Goal: Task Accomplishment & Management: Manage account settings

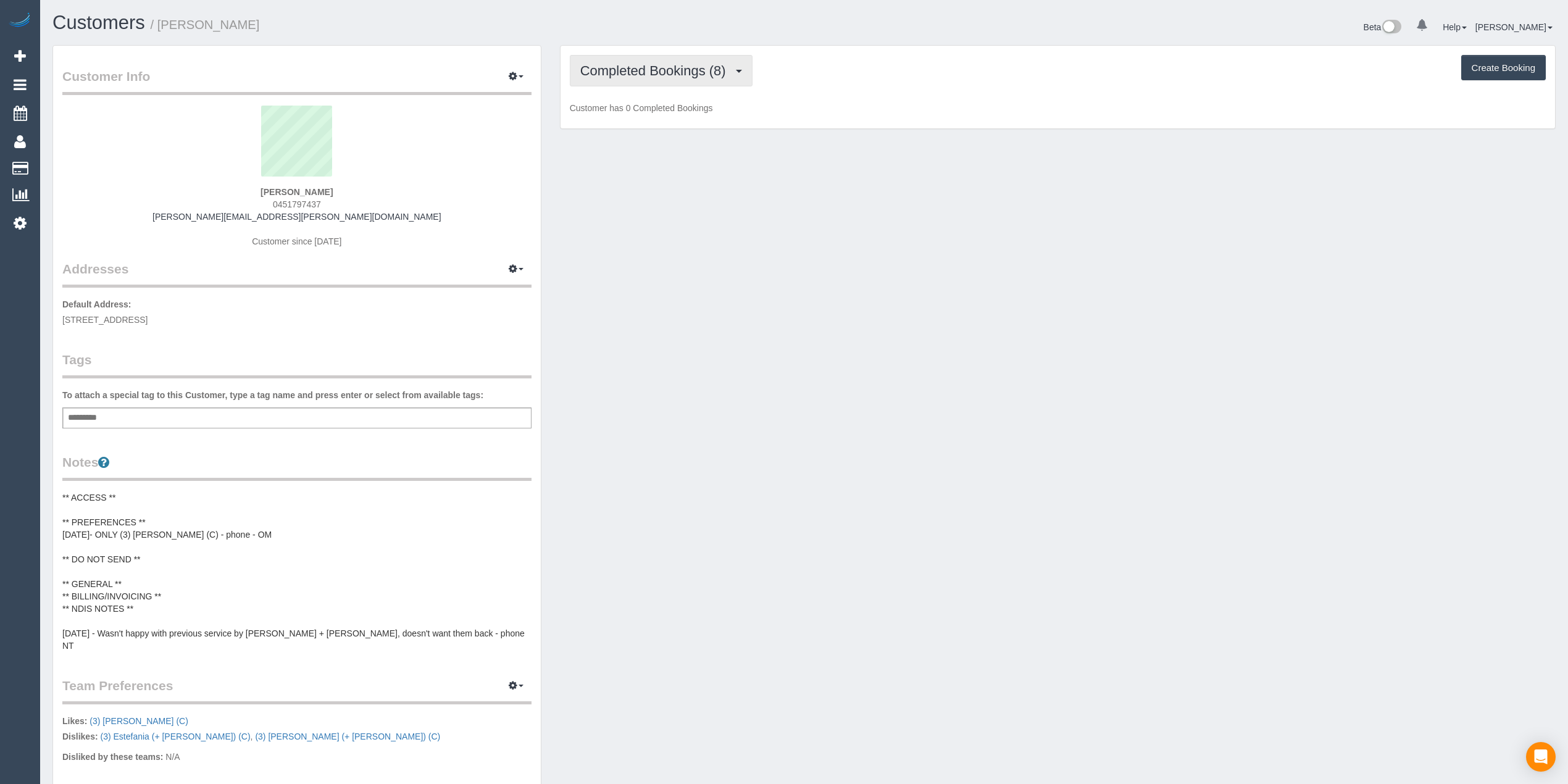
click at [646, 77] on span "Completed Bookings (8)" at bounding box center [656, 70] width 152 height 15
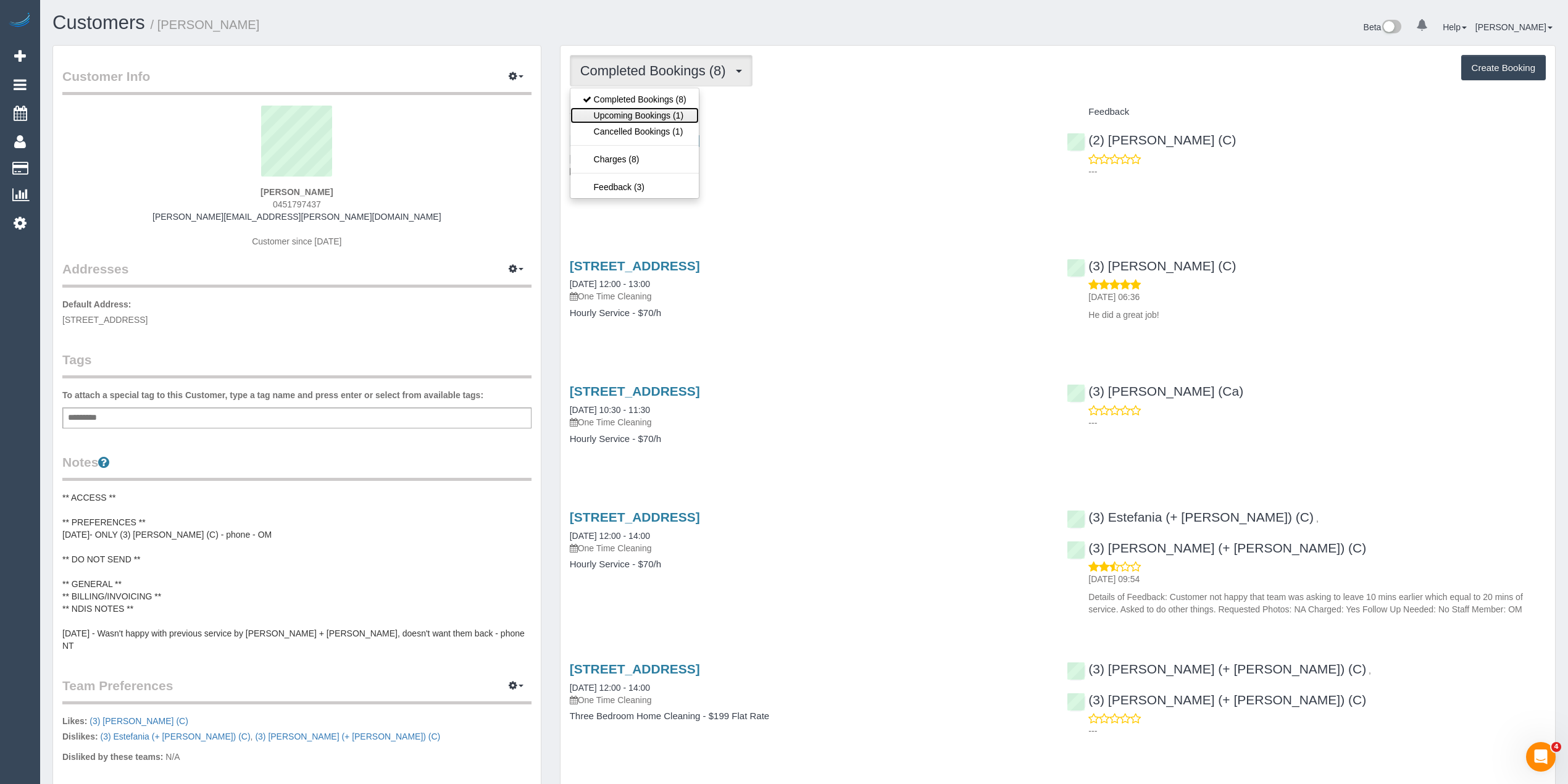
click at [663, 114] on link "Upcoming Bookings (1)" at bounding box center [635, 115] width 129 height 16
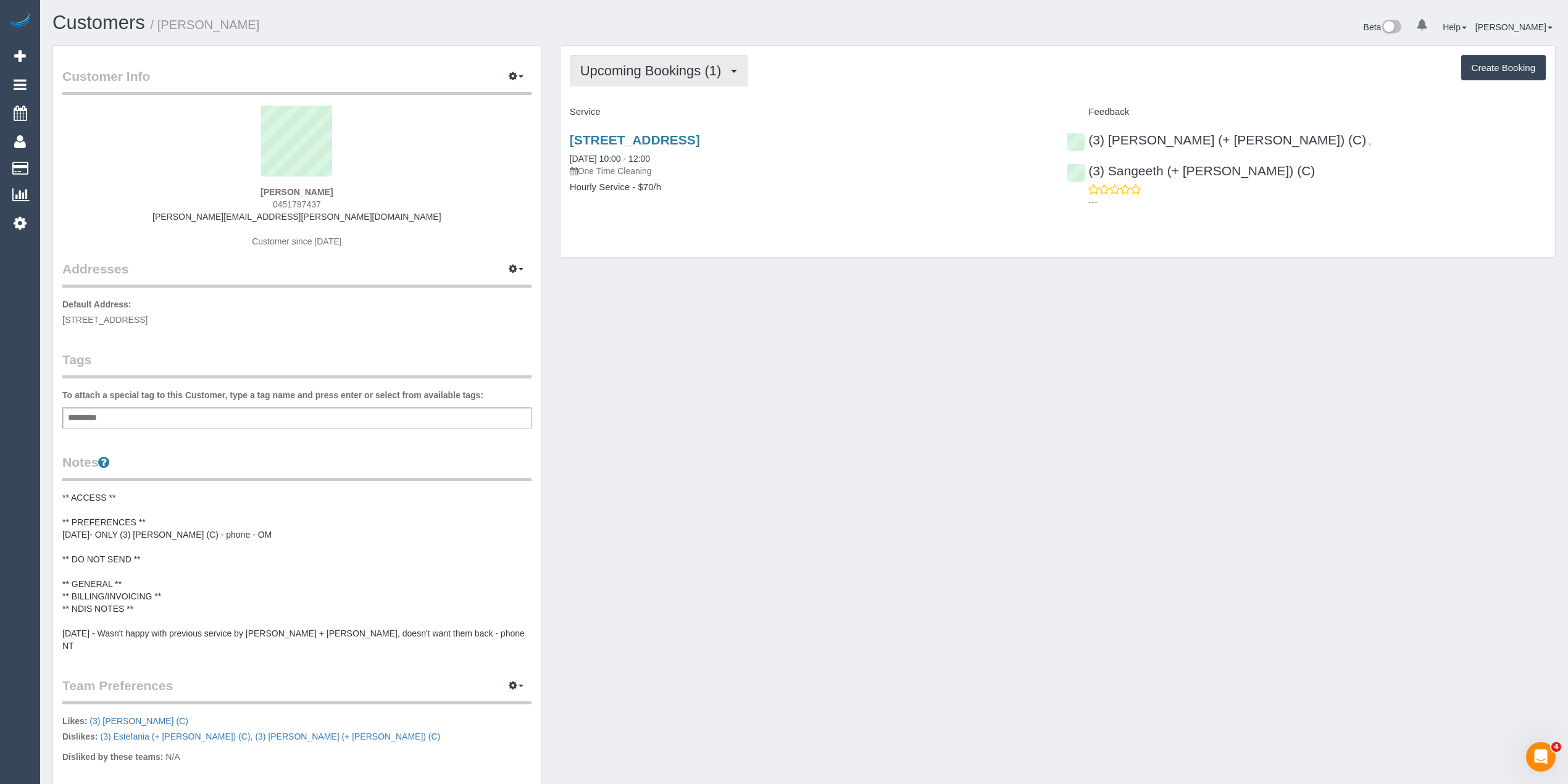
click at [678, 73] on span "Upcoming Bookings (1)" at bounding box center [654, 70] width 148 height 15
click at [678, 101] on link "Completed Bookings (8)" at bounding box center [635, 99] width 129 height 16
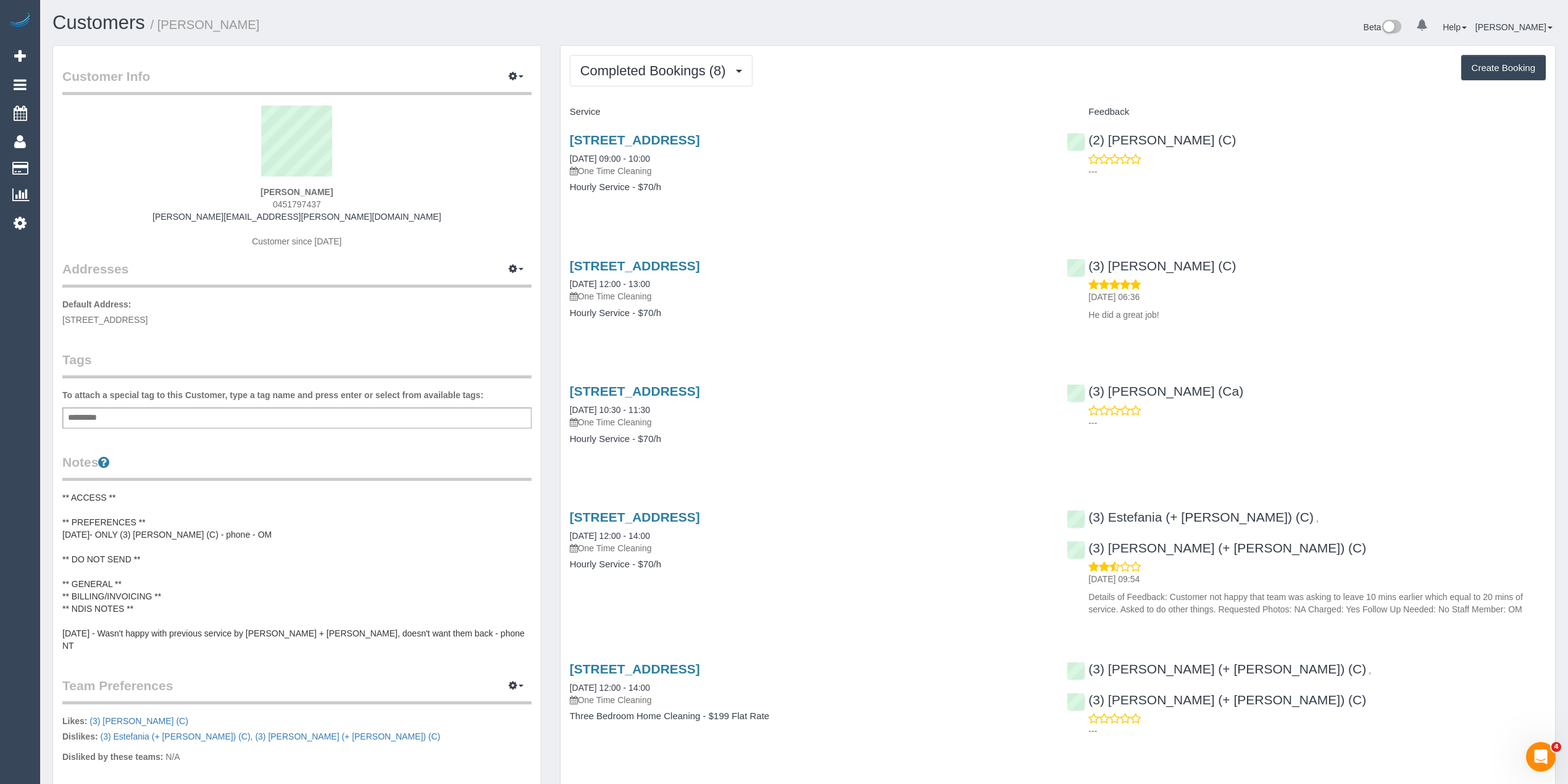
click at [672, 90] on div "Completed Bookings (8) Completed Bookings (8) Upcoming Bookings (1) Cancelled B…" at bounding box center [1057, 637] width 994 height 1183
click at [653, 70] on span "Completed Bookings (8)" at bounding box center [656, 70] width 152 height 15
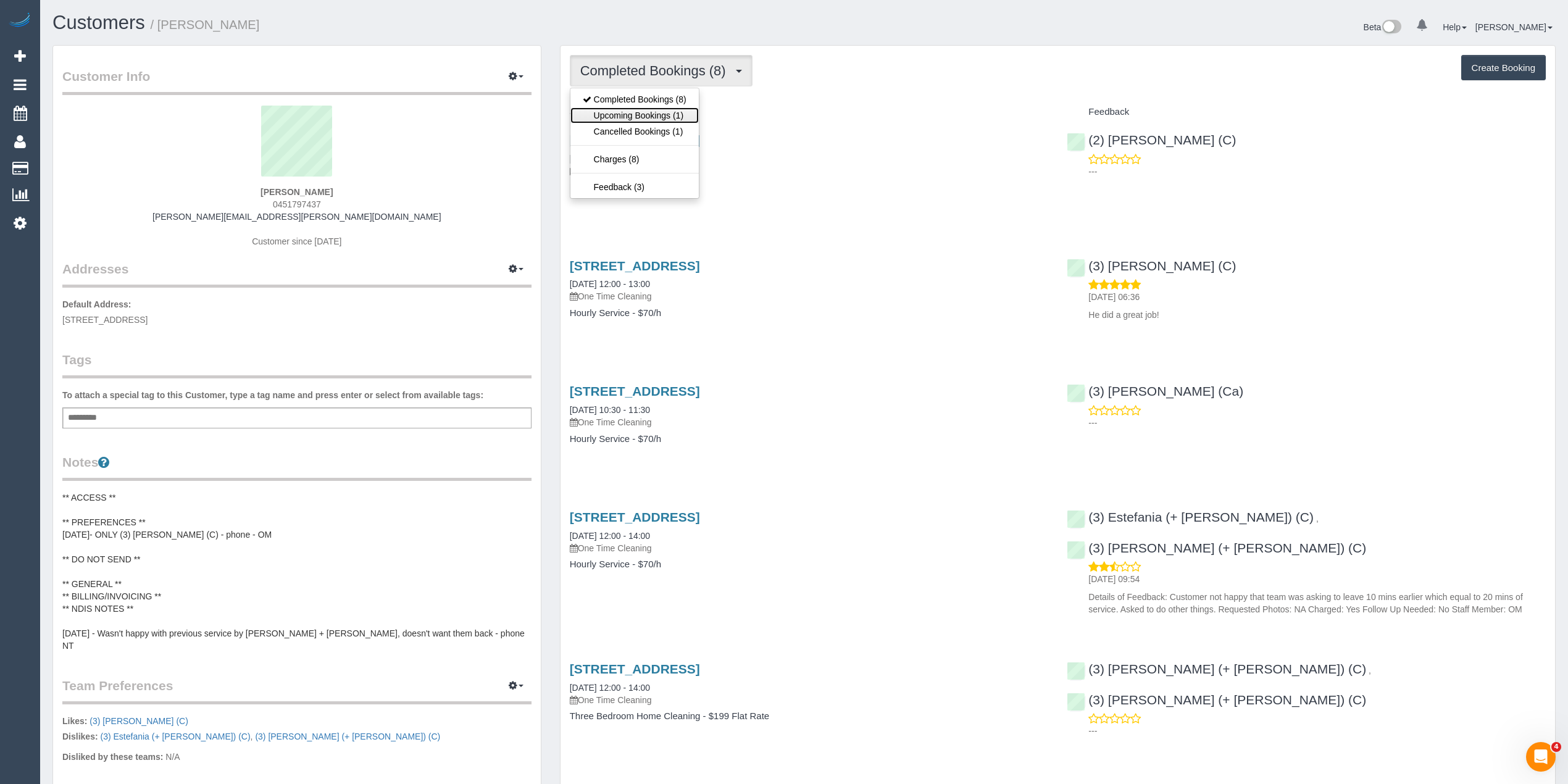
click at [663, 122] on link "Upcoming Bookings (1)" at bounding box center [635, 115] width 129 height 16
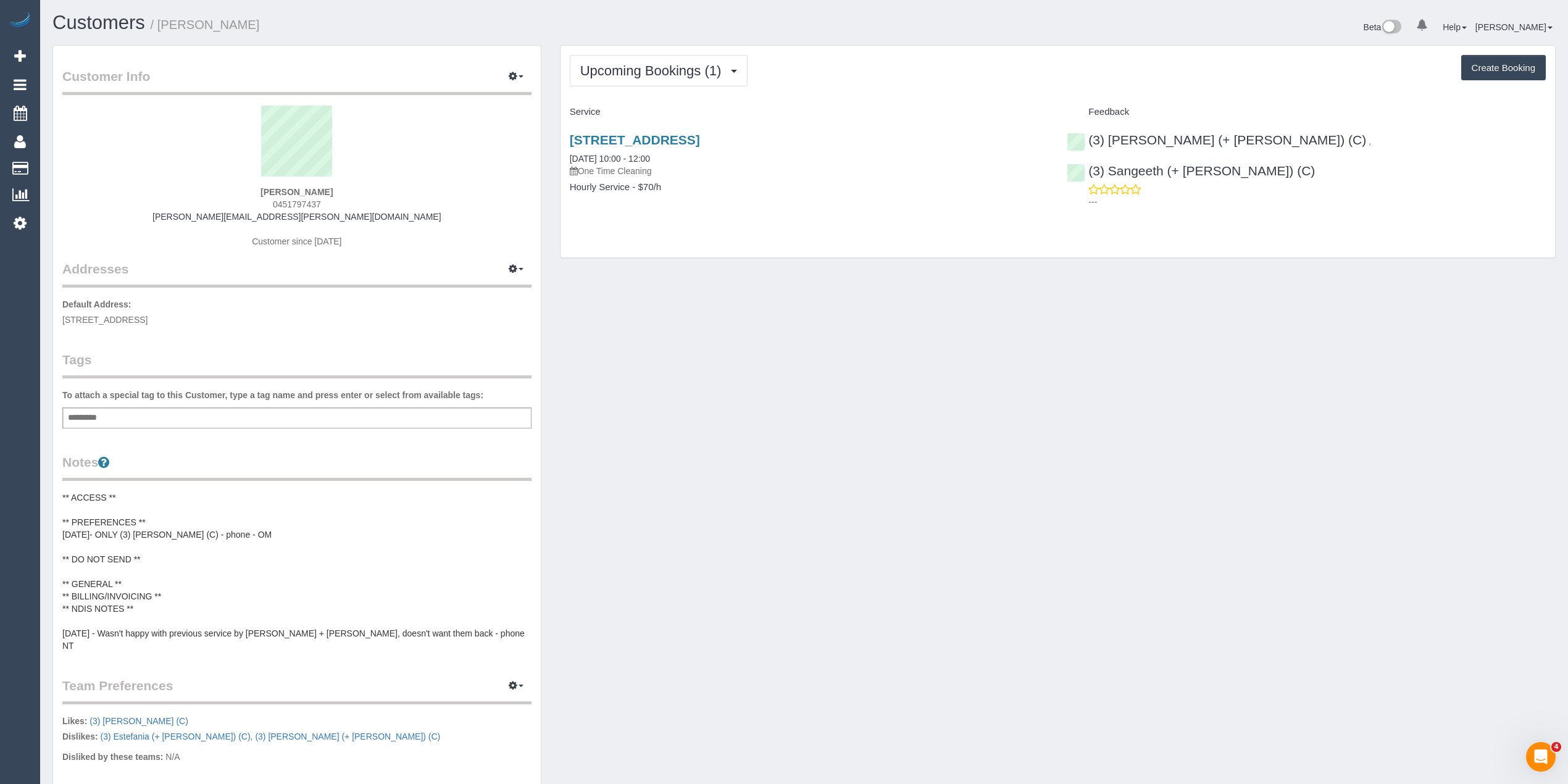
click at [725, 148] on div "145 Willsmere Rd, Kew, VIC 3101 03/09/2025 10:00 - 12:00 One Time Cleaning" at bounding box center [810, 154] width 479 height 44
click at [701, 144] on link "145 Willsmere Rd, Kew, VIC 3101" at bounding box center [635, 139] width 130 height 14
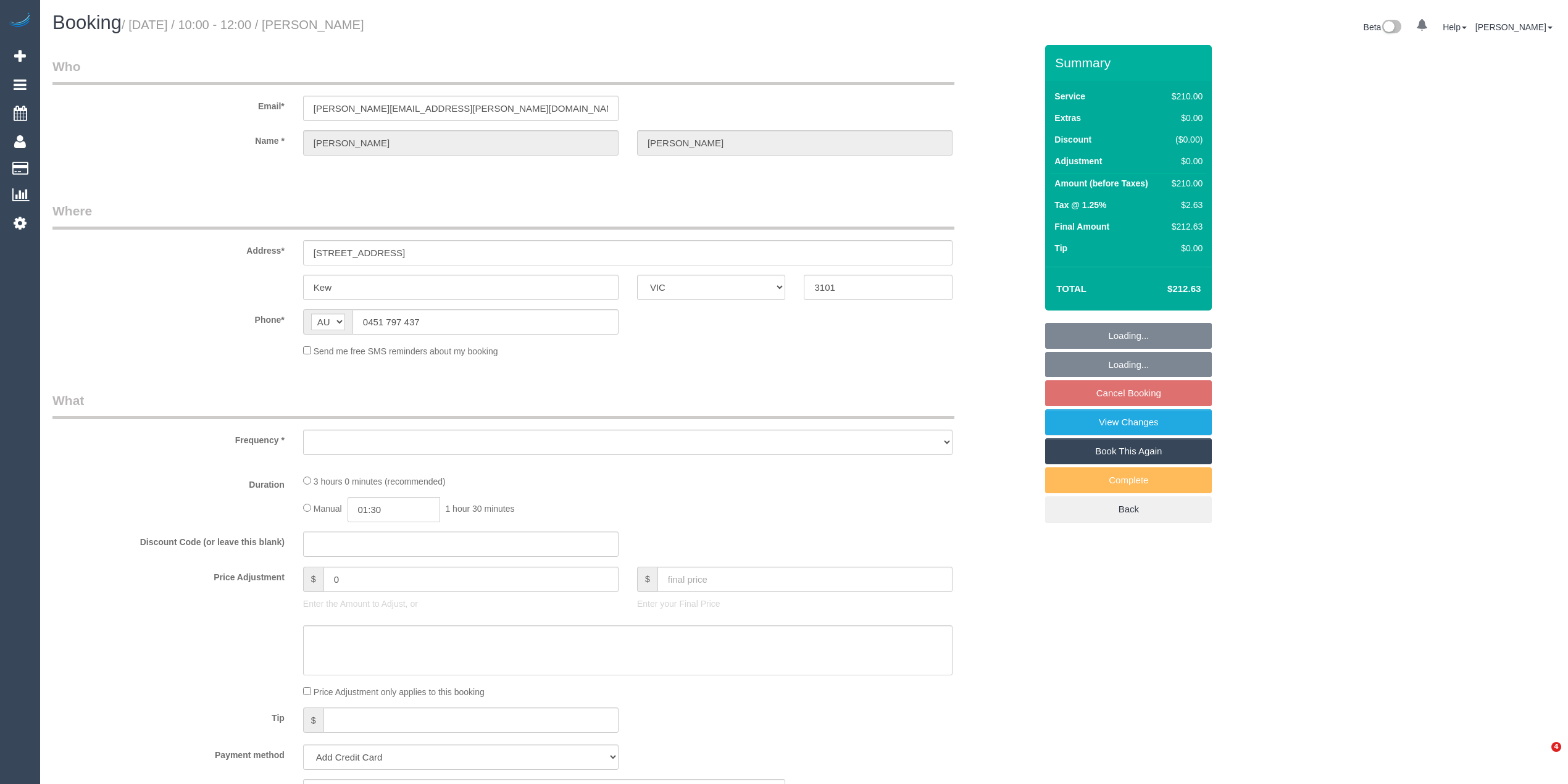
select select "VIC"
click at [1137, 427] on link "View Changes" at bounding box center [1129, 422] width 167 height 26
select select "object:574"
select select "string:stripe-pm_1RtgNE2GScqysDRVUirl8EZJ"
select select "180"
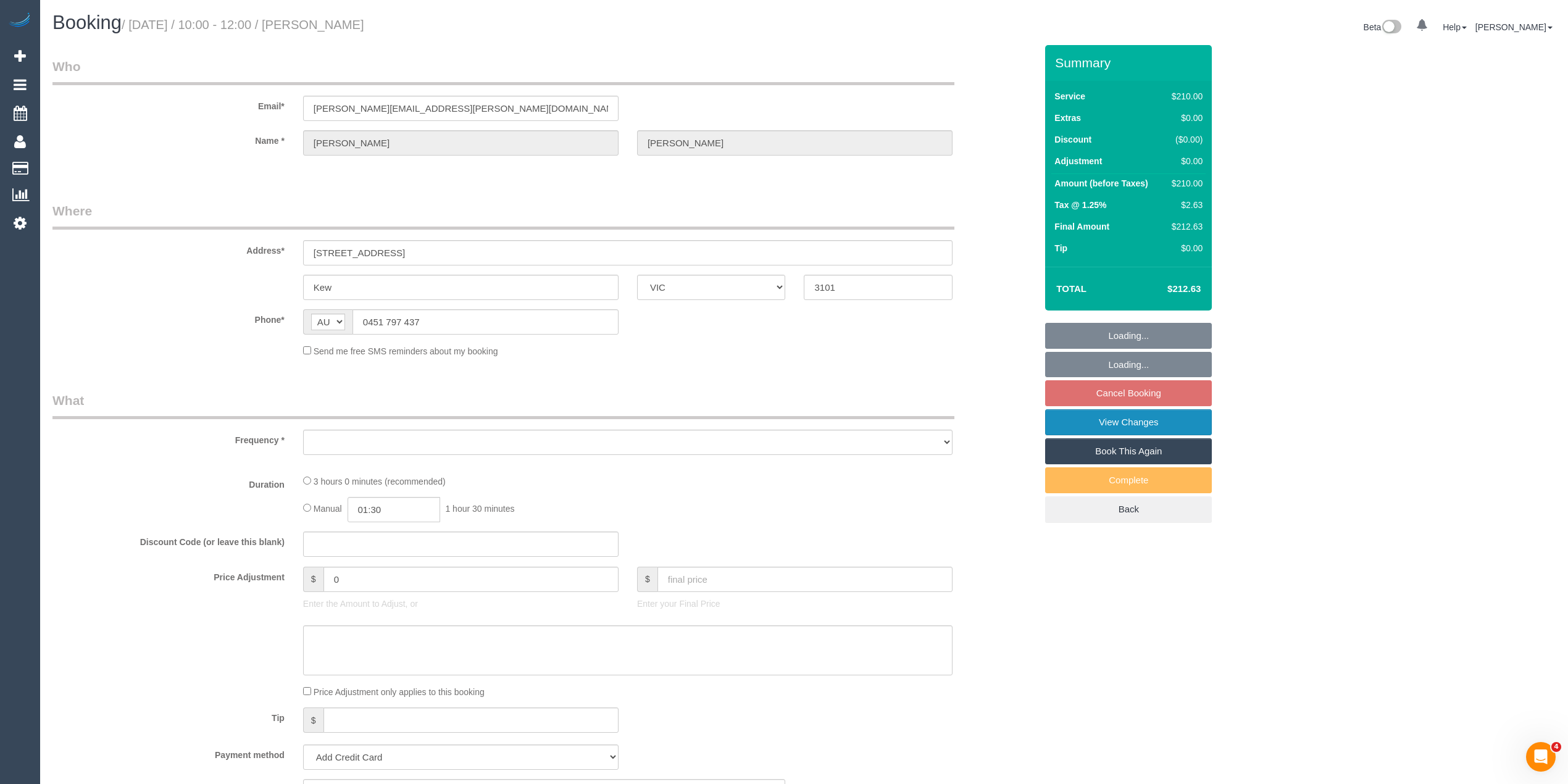
select select "number:30"
select select "number:14"
select select "number:19"
select select "number:25"
select select "number:35"
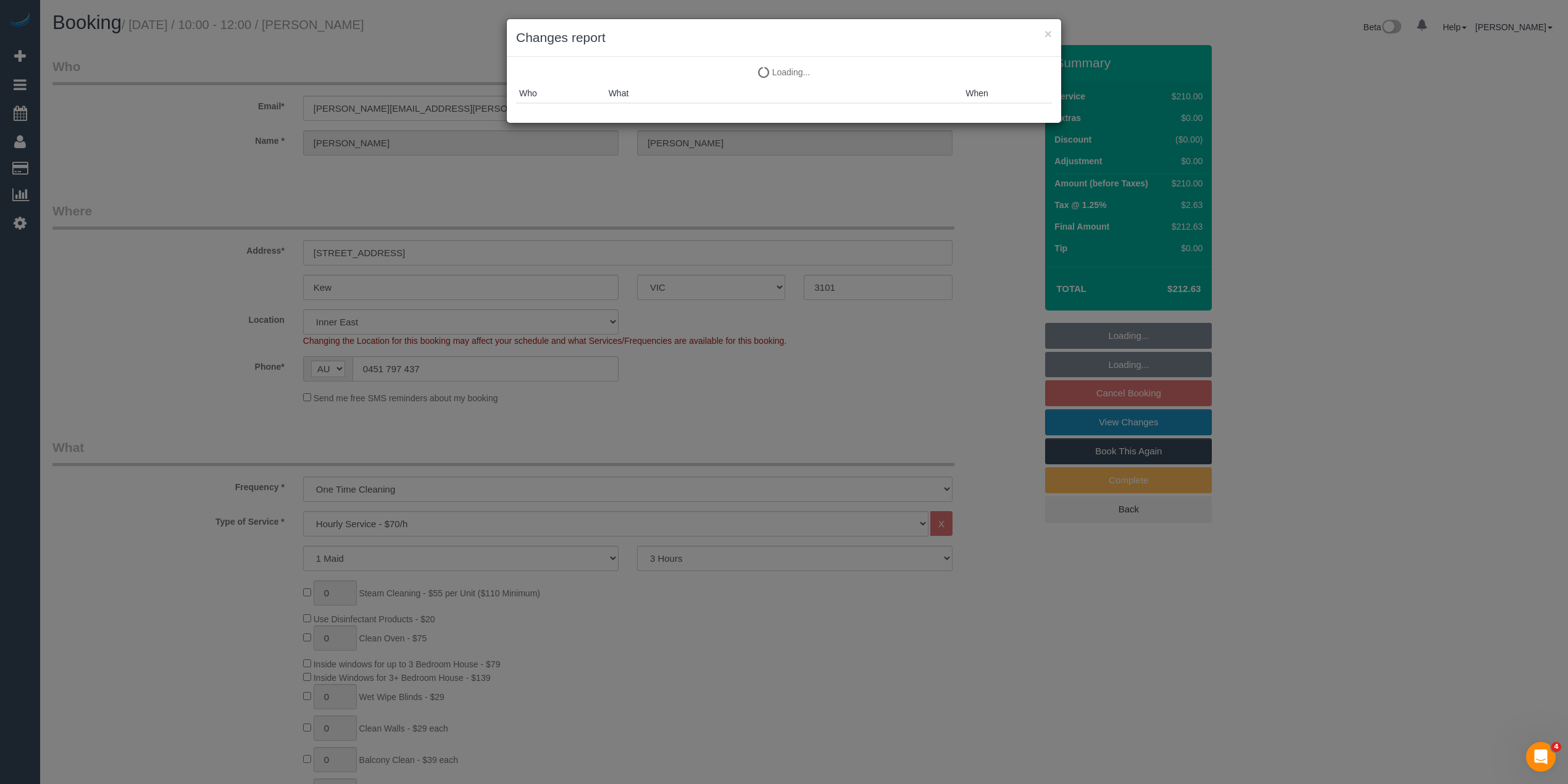
select select "object:1542"
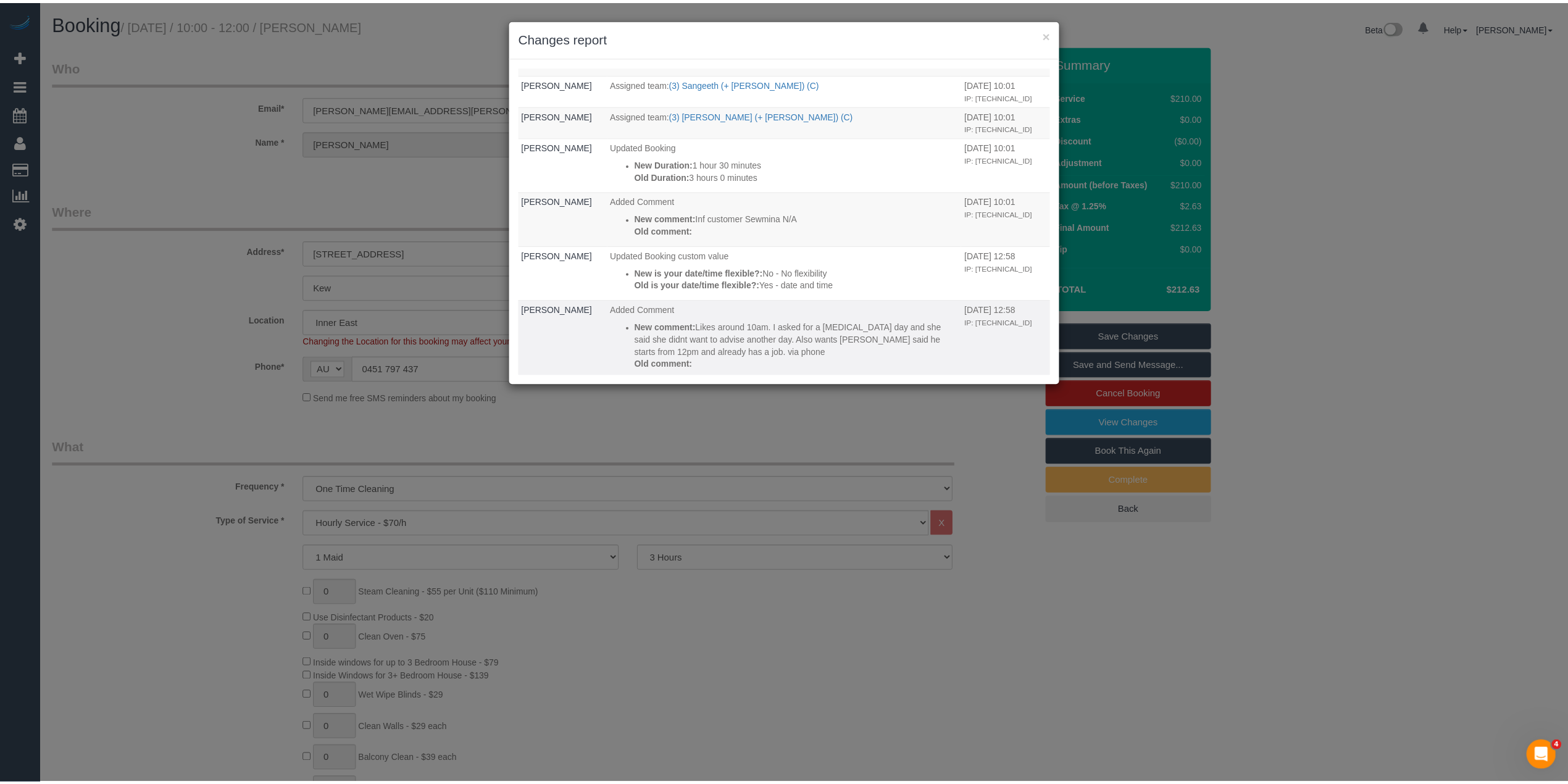
scroll to position [831, 0]
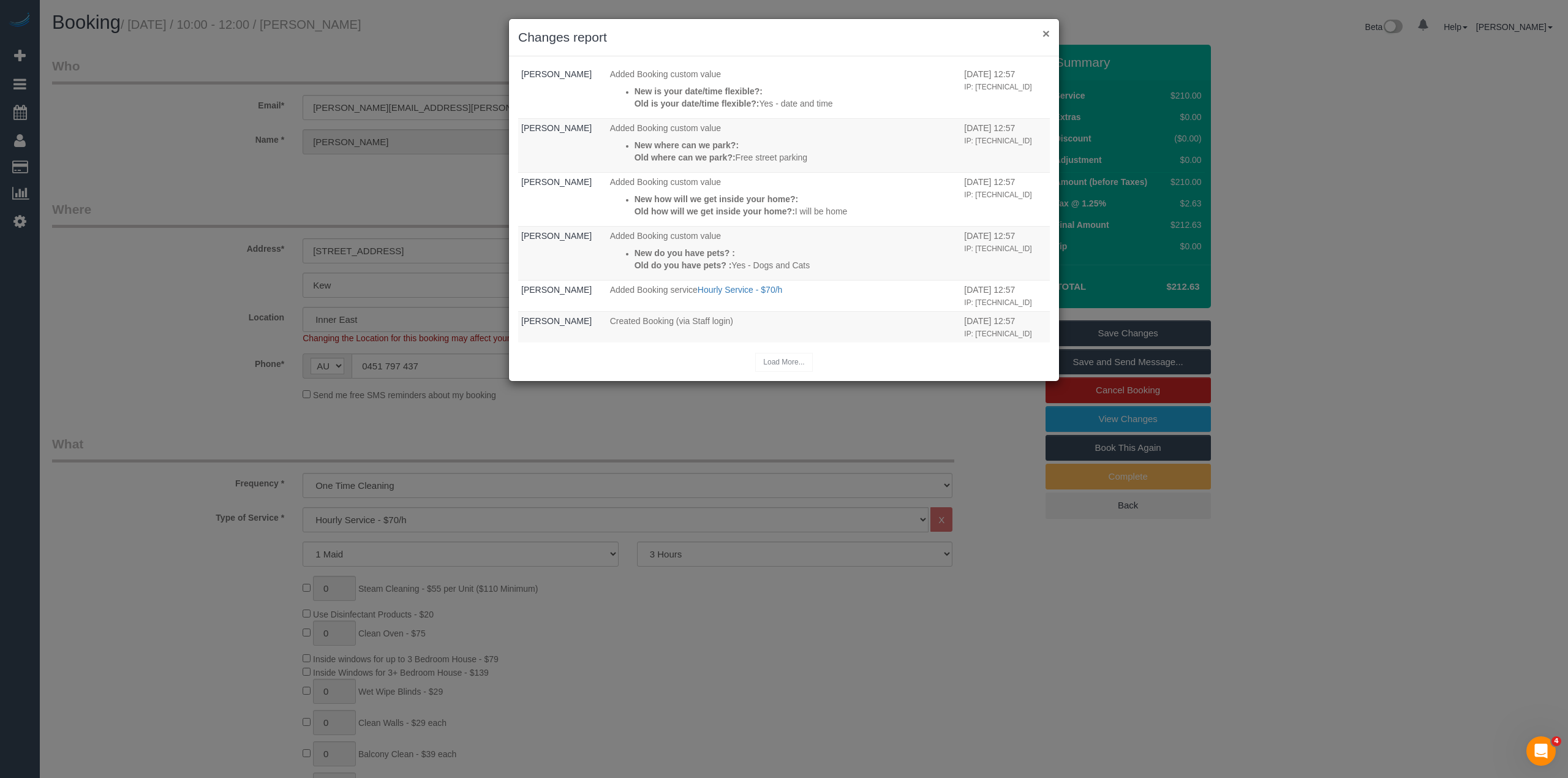
click at [1043, 31] on button "×" at bounding box center [1046, 34] width 7 height 13
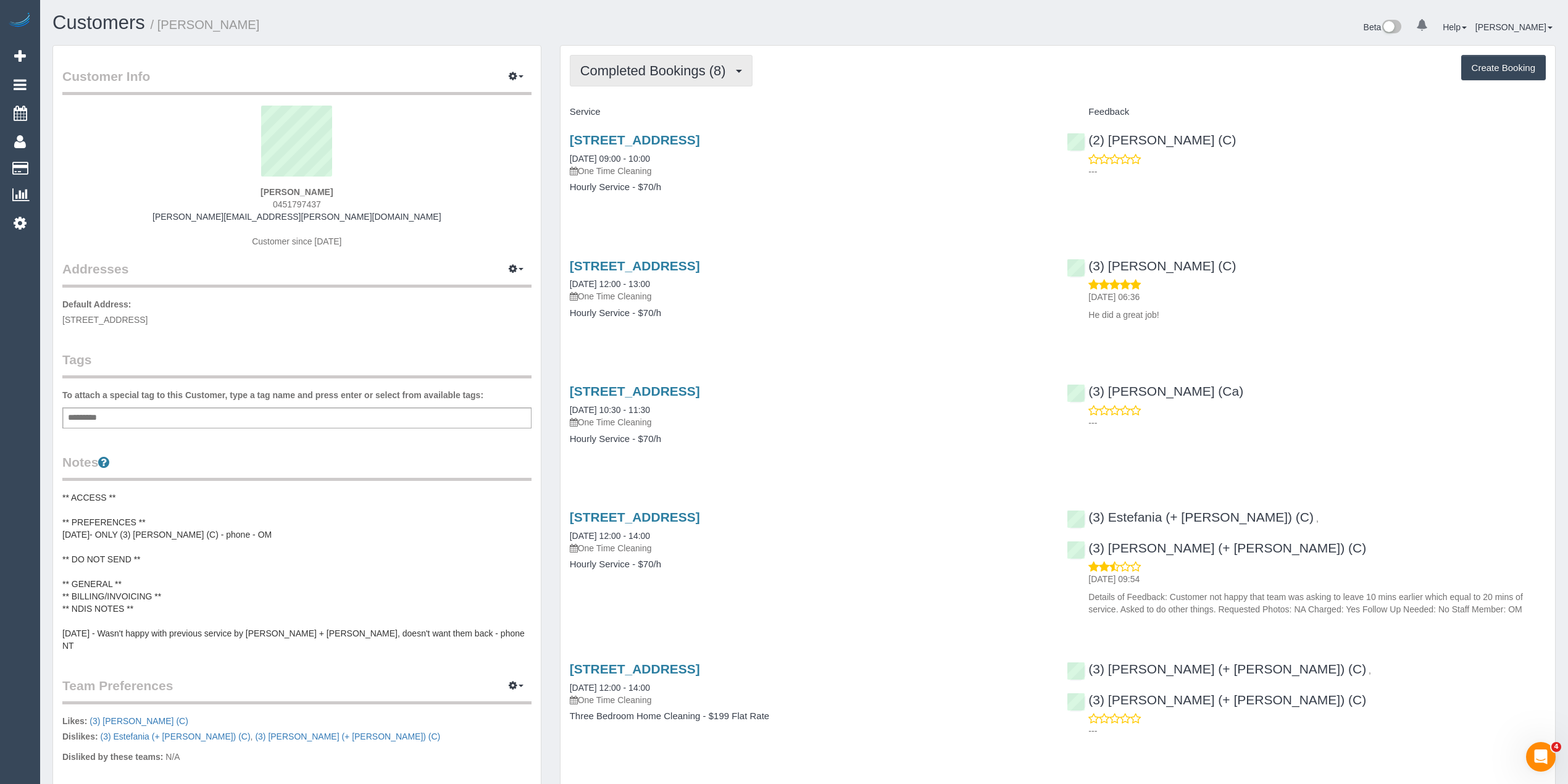
click at [577, 59] on button "Completed Bookings (8)" at bounding box center [661, 71] width 183 height 32
click at [650, 115] on link "Upcoming Bookings (1)" at bounding box center [635, 115] width 129 height 16
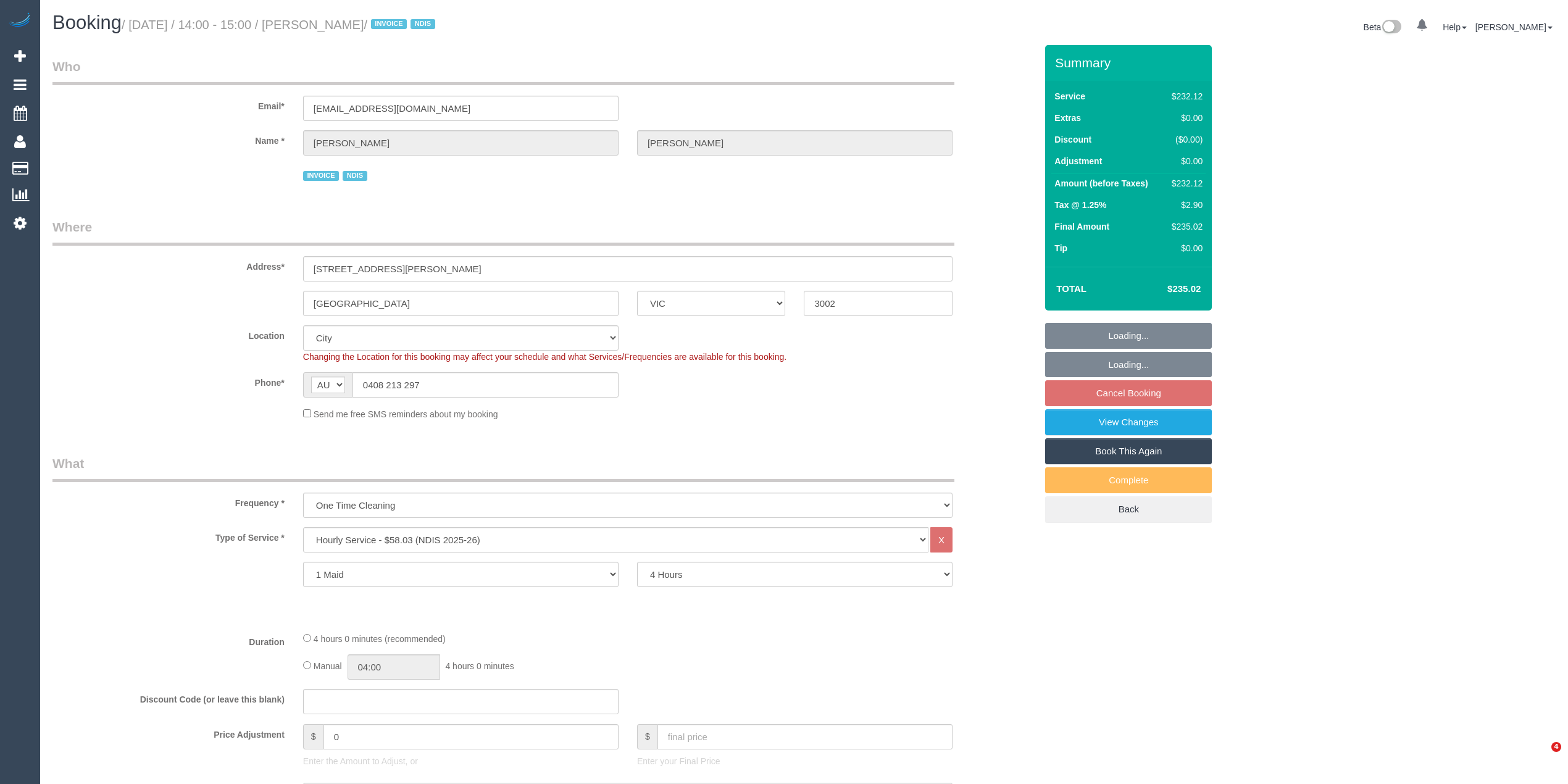
select select "VIC"
select select "240"
select select "VIC"
select select "240"
select select "number:28"
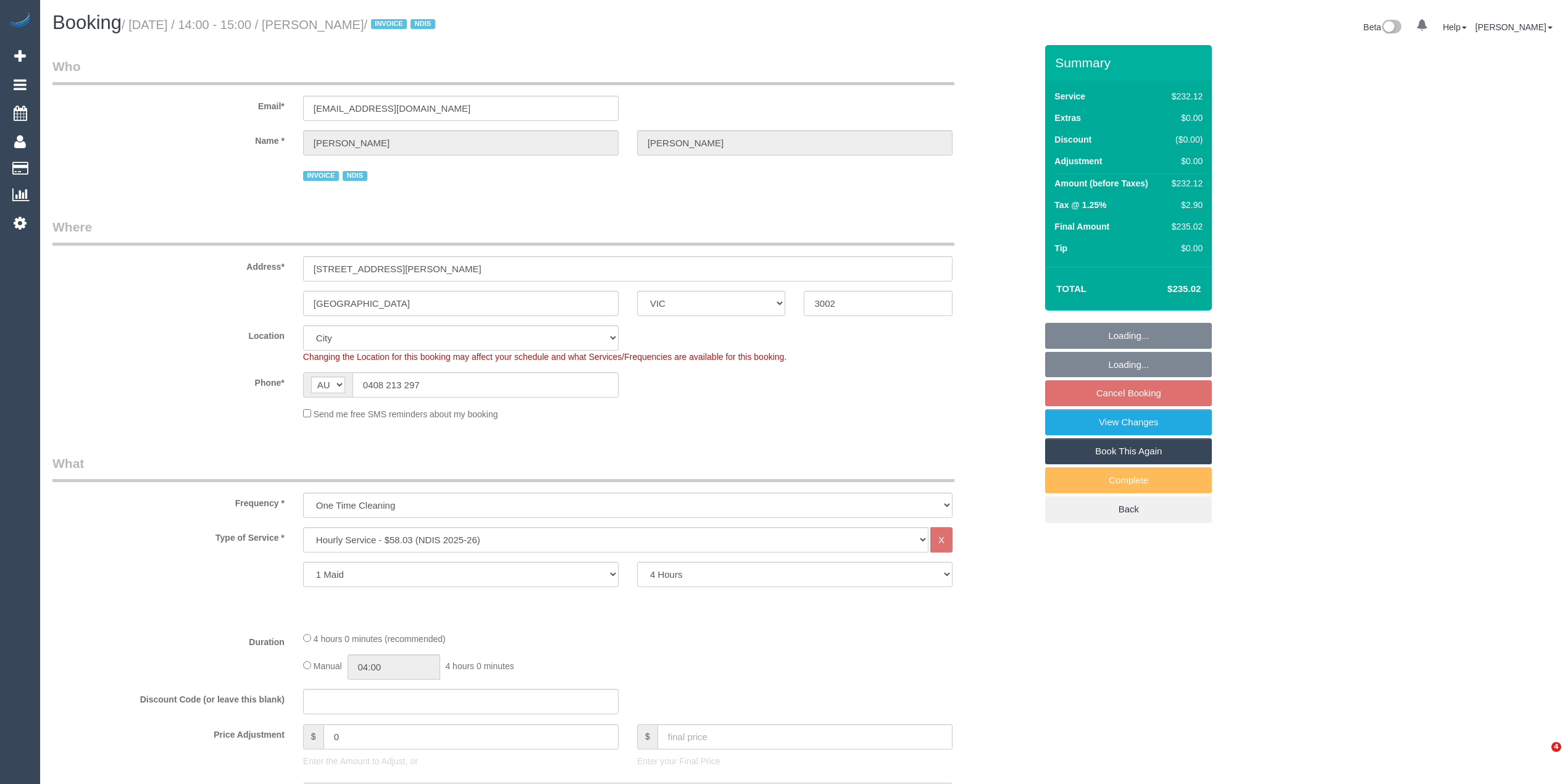
select select "number:14"
select select "number:19"
select select "number:23"
select select "object:731"
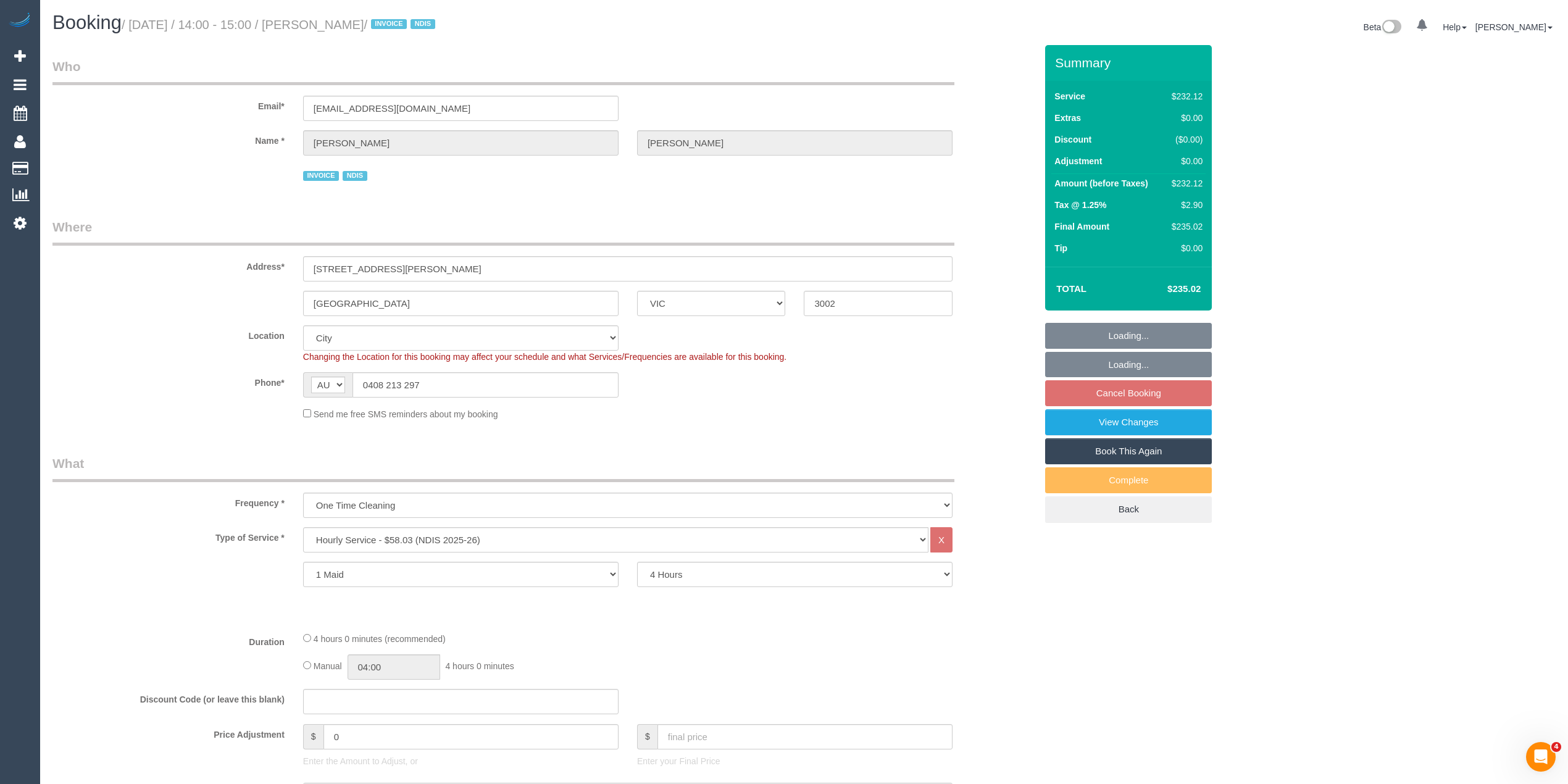
scroll to position [1428, 0]
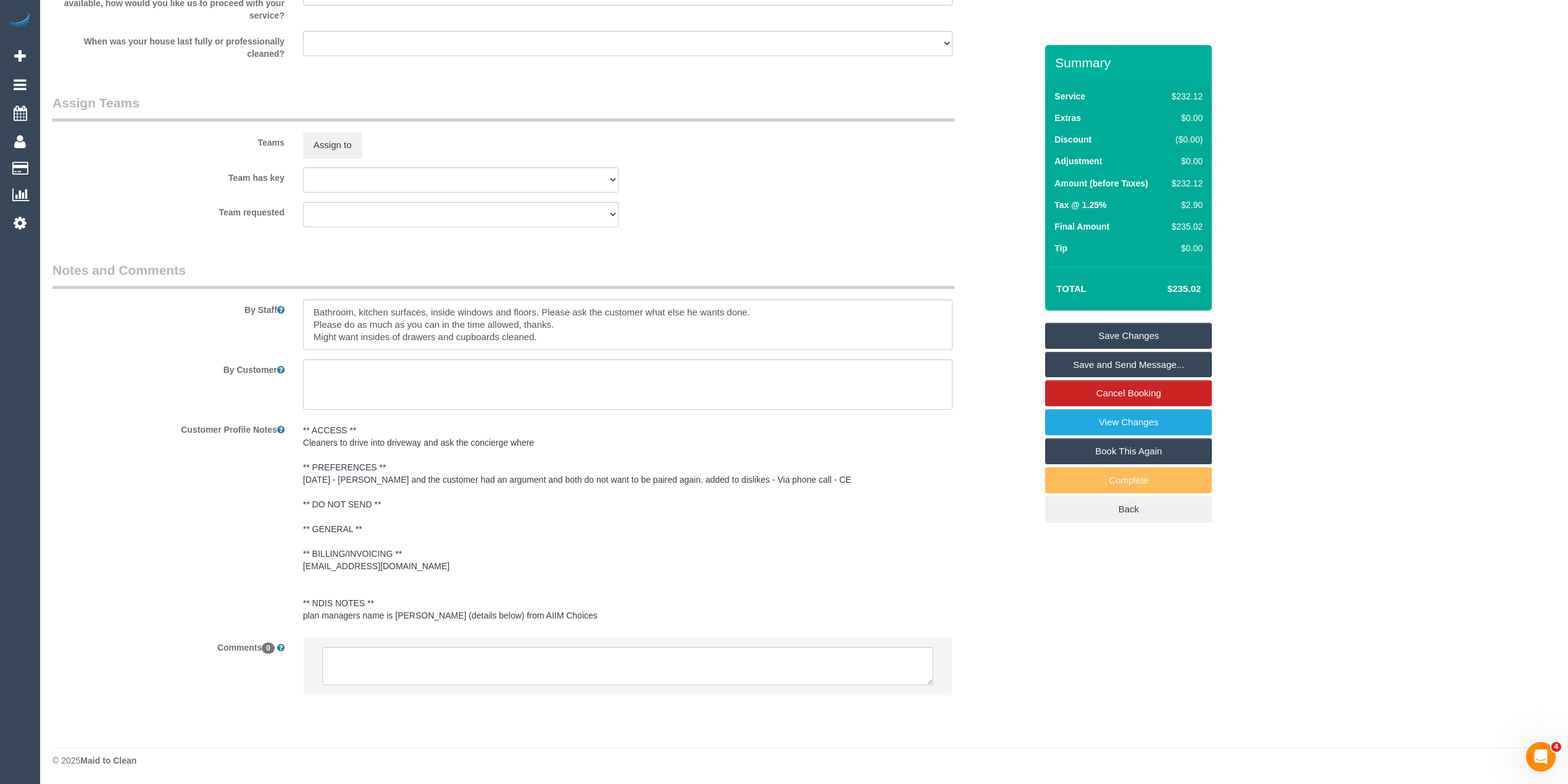
click at [432, 642] on li at bounding box center [628, 666] width 648 height 57
click at [455, 663] on textarea at bounding box center [628, 666] width 611 height 38
drag, startPoint x: 923, startPoint y: 678, endPoint x: 445, endPoint y: 636, distance: 479.8
click at [946, 758] on textarea at bounding box center [640, 706] width 635 height 119
click at [430, 657] on textarea at bounding box center [640, 706] width 635 height 119
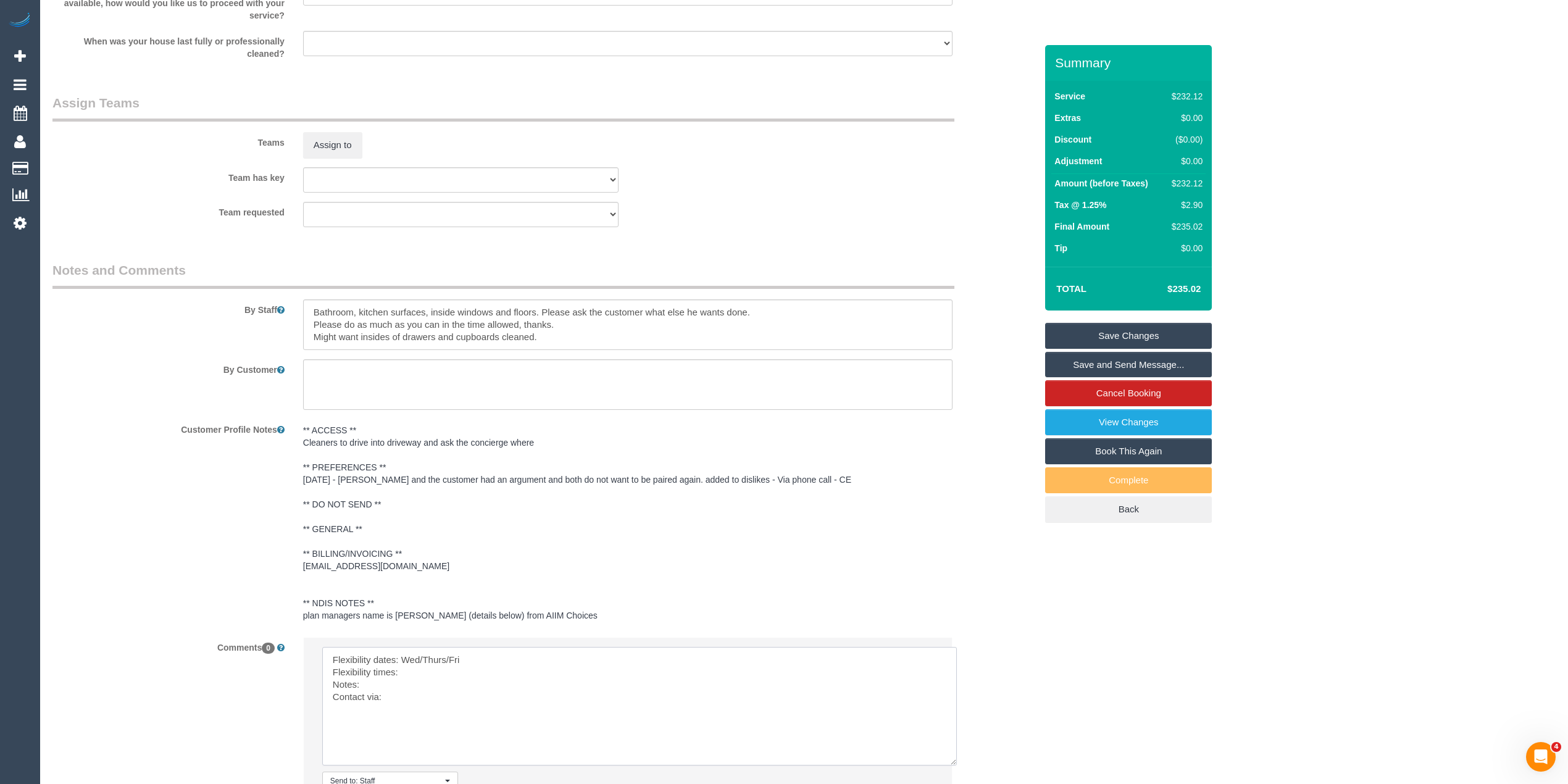
click at [416, 665] on textarea at bounding box center [640, 706] width 635 height 119
click at [421, 673] on textarea at bounding box center [640, 706] width 635 height 119
click at [395, 684] on textarea at bounding box center [640, 706] width 635 height 119
click at [421, 703] on textarea at bounding box center [640, 706] width 635 height 119
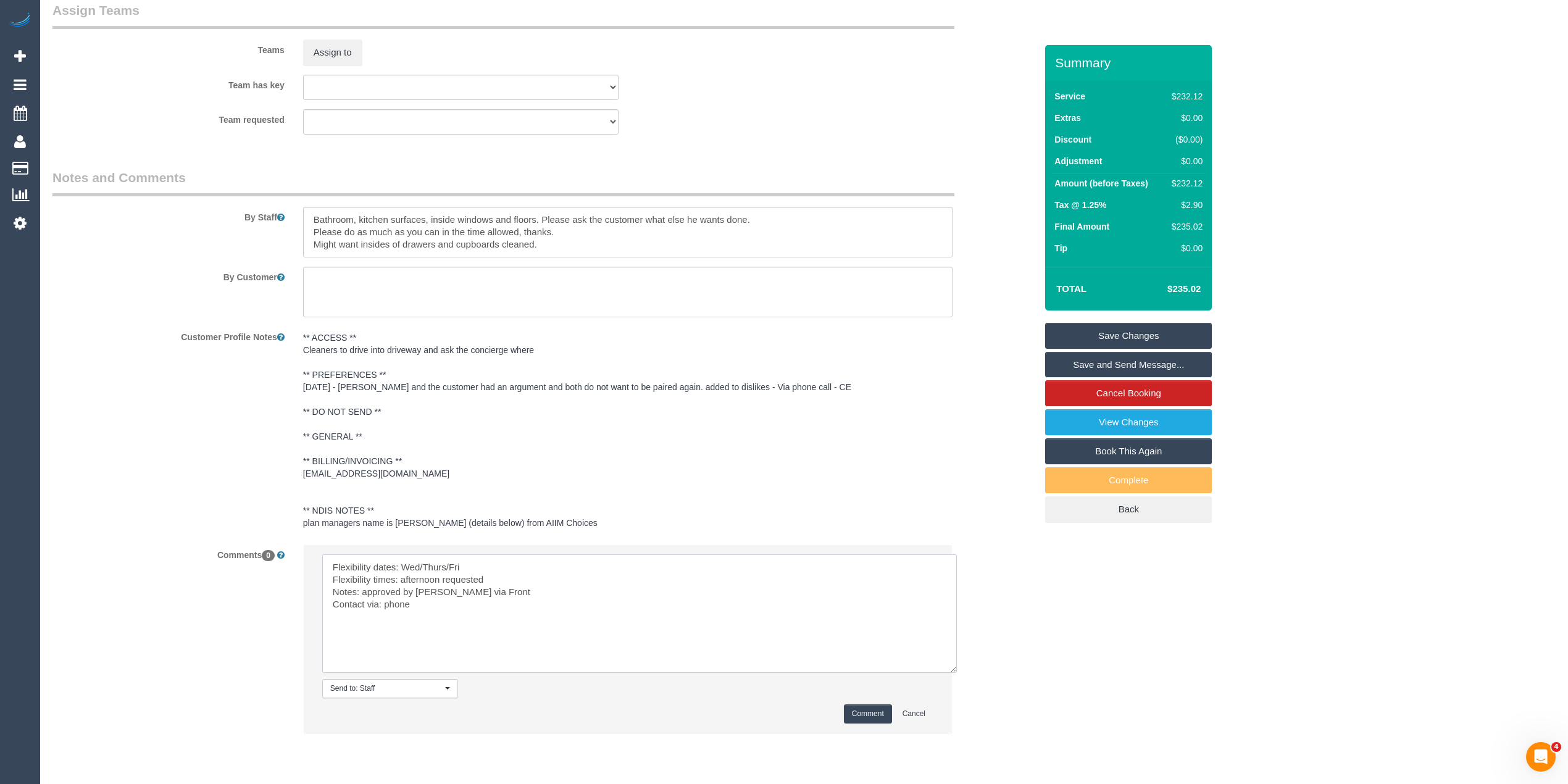
scroll to position [1559, 0]
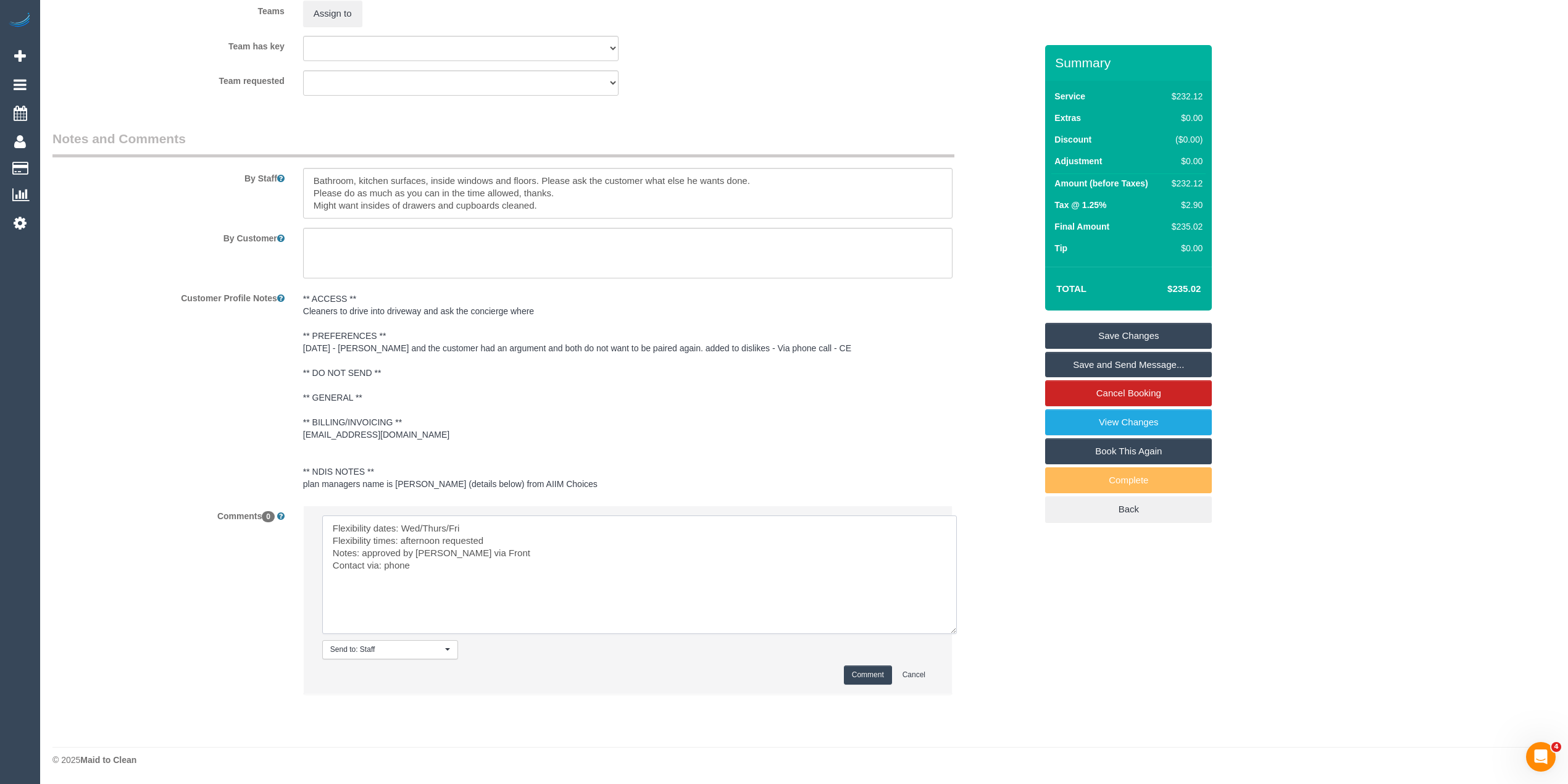
type textarea "Flexibility dates: Wed/Thurs/Fri Flexibility times: afternoon requested Notes: …"
click at [873, 675] on button "Comment" at bounding box center [868, 675] width 48 height 19
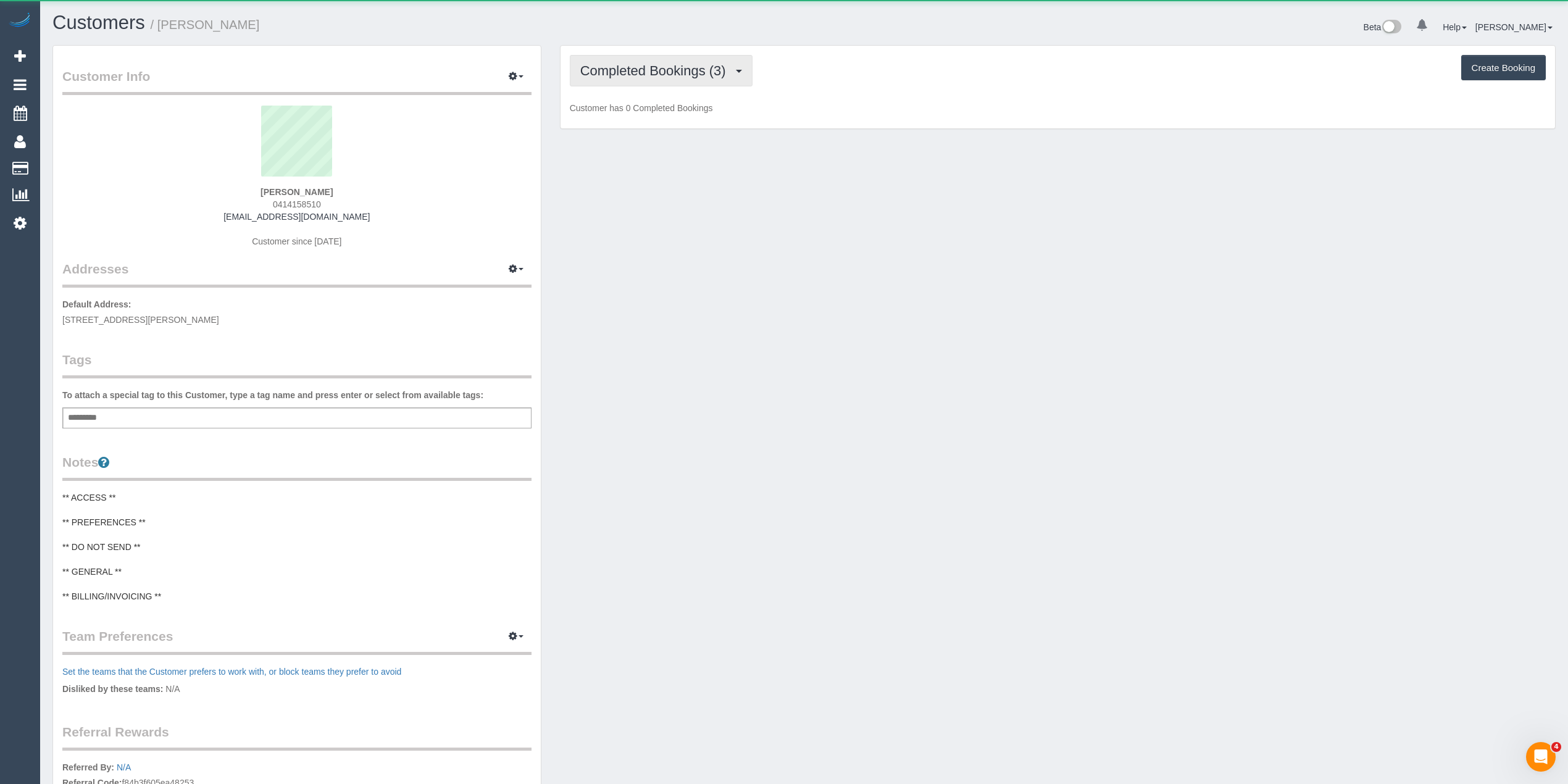
click at [604, 73] on span "Completed Bookings (3)" at bounding box center [656, 70] width 152 height 15
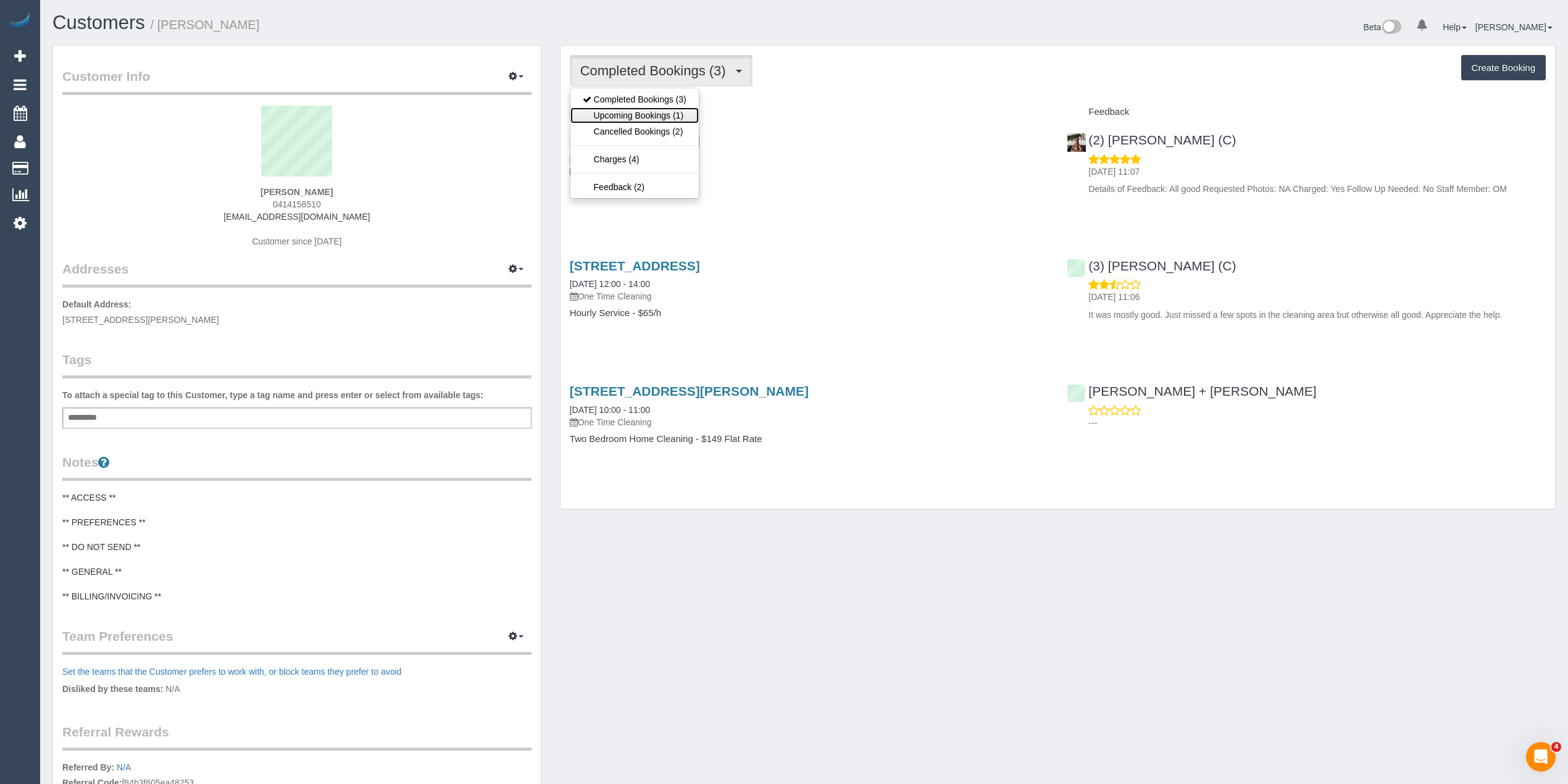
click at [624, 118] on link "Upcoming Bookings (1)" at bounding box center [635, 115] width 129 height 16
